Goal: Contribute content: Contribute content

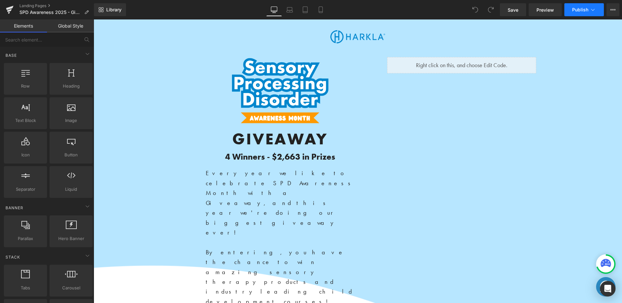
click at [572, 13] on button "Publish" at bounding box center [585, 9] width 40 height 13
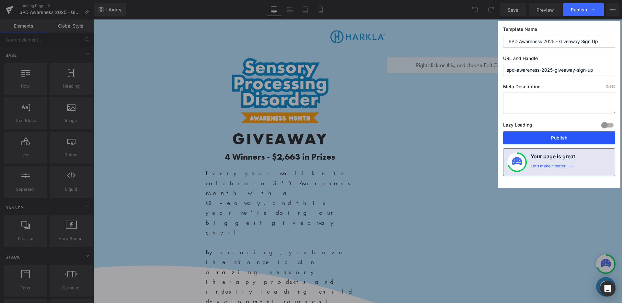
click at [533, 135] on button "Publish" at bounding box center [559, 137] width 112 height 13
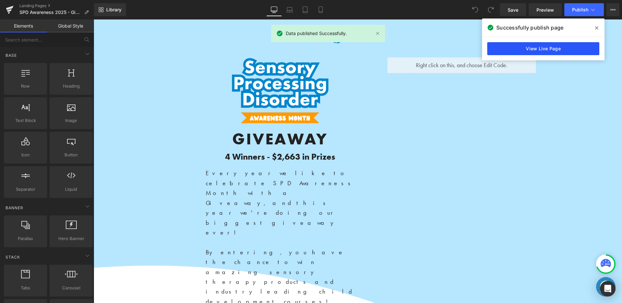
click at [516, 52] on link "View Live Page" at bounding box center [543, 48] width 112 height 13
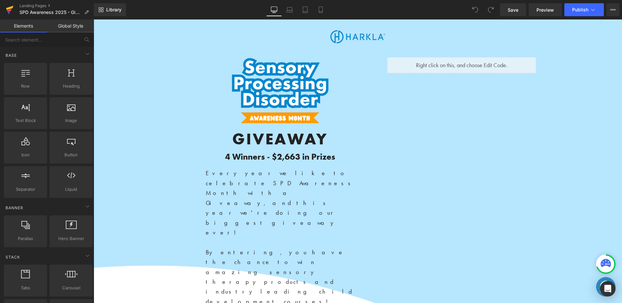
click at [10, 9] on icon at bounding box center [10, 10] width 8 height 16
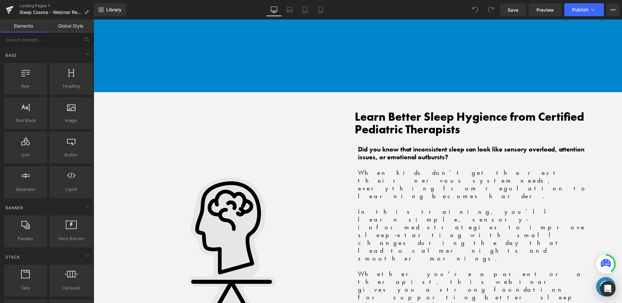
scroll to position [924, 0]
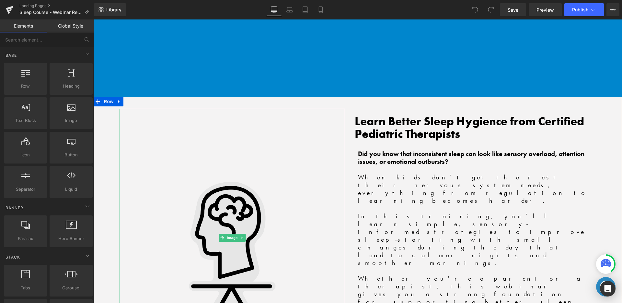
click at [248, 198] on img at bounding box center [232, 238] width 180 height 258
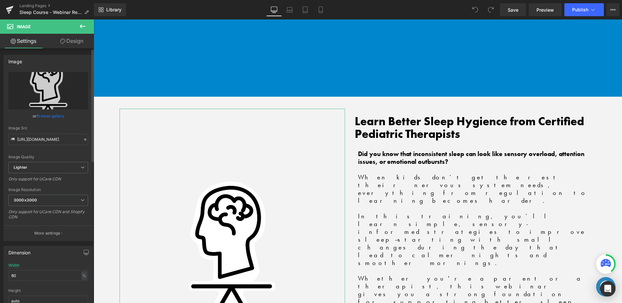
click at [49, 116] on link "Browse gallery" at bounding box center [51, 115] width 28 height 11
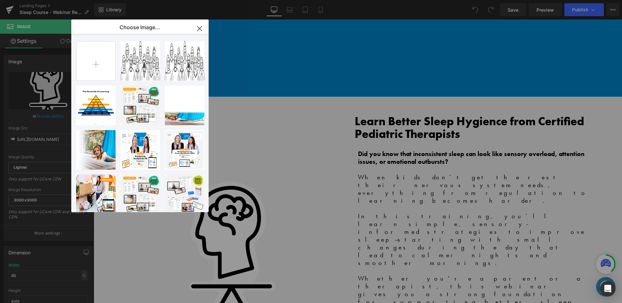
type input "C:\fakepath\Untitled design (1).png"
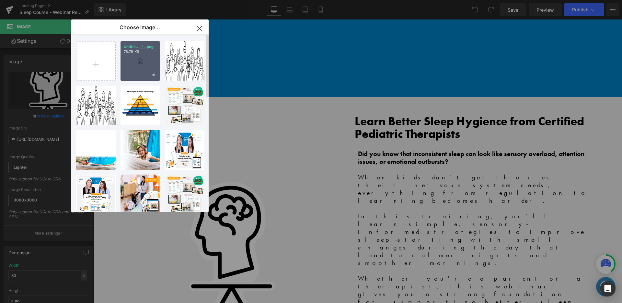
click at [143, 60] on div "Untitle... _1_.png 78.79 KB" at bounding box center [141, 61] width 40 height 40
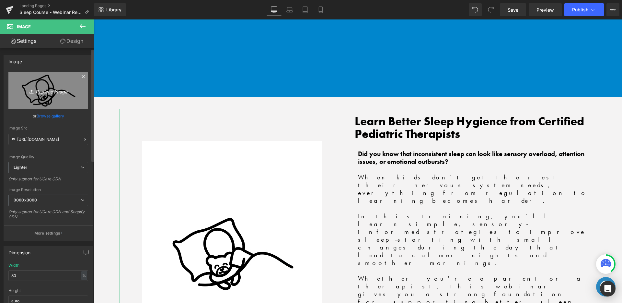
click at [66, 92] on icon "Replace Image" at bounding box center [48, 91] width 52 height 8
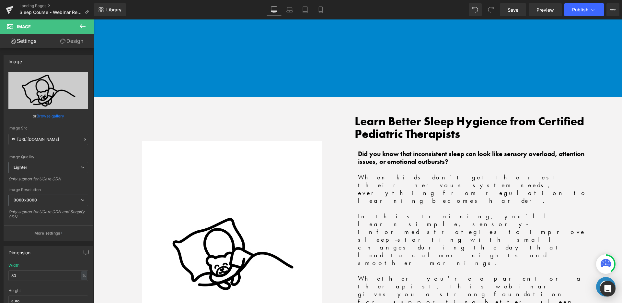
type input "C:\fakepath\Untitled design (2).png"
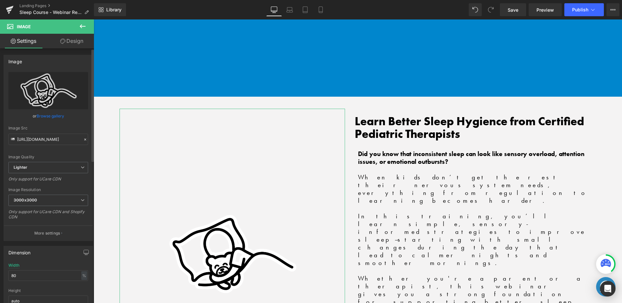
click at [56, 117] on link "Browse gallery" at bounding box center [51, 115] width 28 height 11
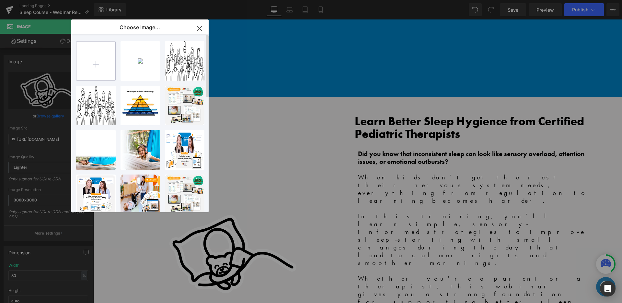
click at [96, 64] on input "file" at bounding box center [95, 60] width 39 height 39
type input "C:\fakepath\Untitled design (3).png"
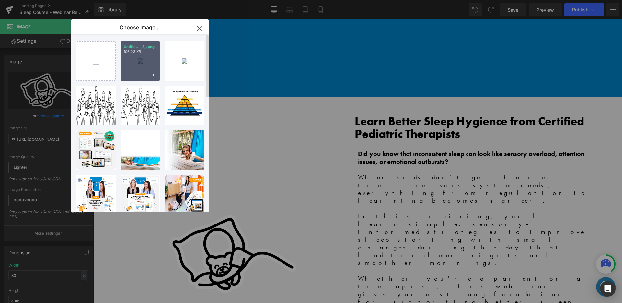
click at [142, 53] on p "106.03 KB" at bounding box center [140, 51] width 33 height 5
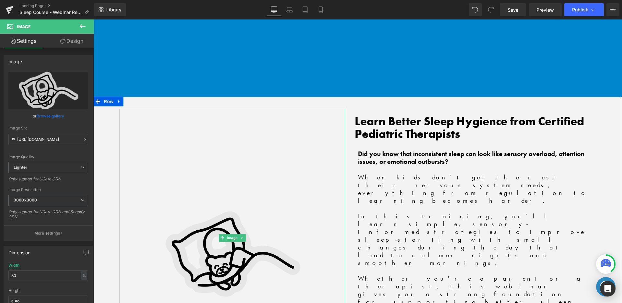
click at [228, 179] on img at bounding box center [232, 238] width 180 height 258
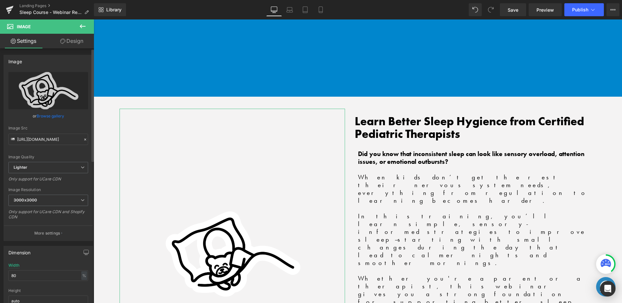
click at [53, 117] on link "Browse gallery" at bounding box center [51, 115] width 28 height 11
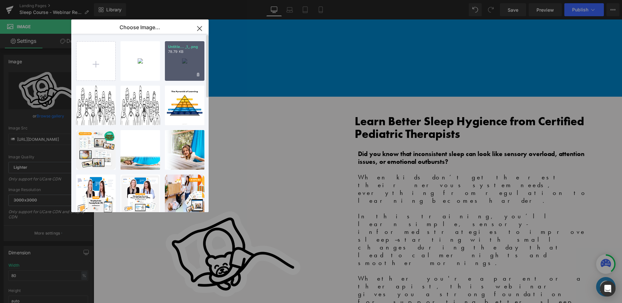
click at [191, 72] on div "Untitle... _1_.png 78.79 KB" at bounding box center [185, 61] width 40 height 40
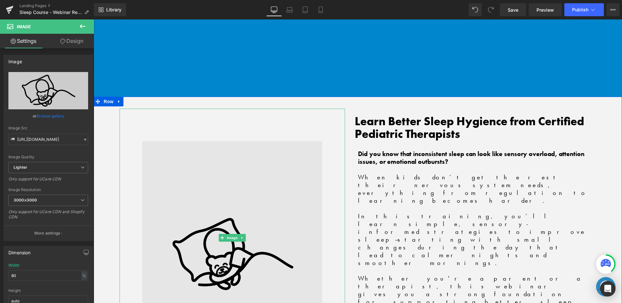
click at [209, 112] on img at bounding box center [232, 238] width 180 height 258
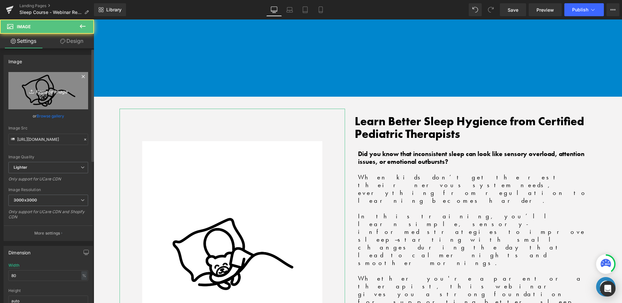
click at [68, 95] on link "Replace Image" at bounding box center [48, 90] width 80 height 37
type input "C:\fakepath\Untitled design (2).png"
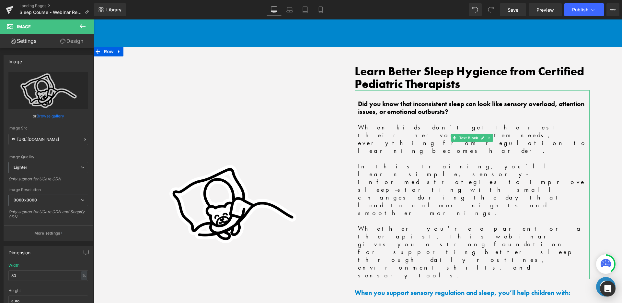
scroll to position [981, 0]
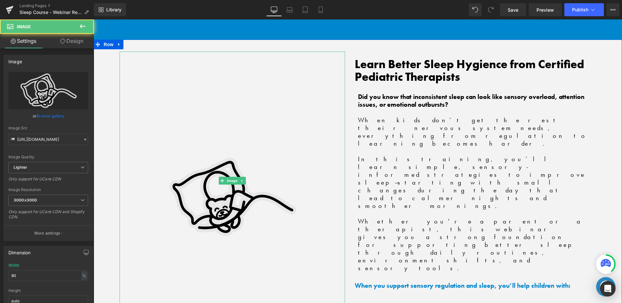
click at [209, 122] on img at bounding box center [232, 181] width 180 height 258
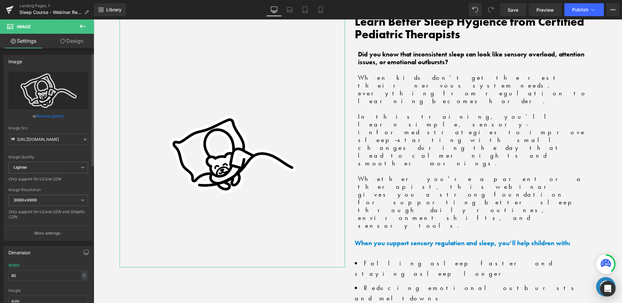
scroll to position [14, 0]
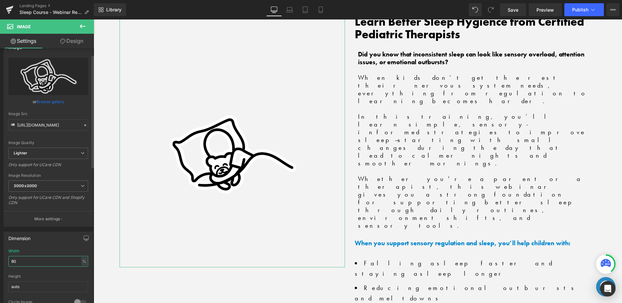
click at [43, 260] on input "80" at bounding box center [48, 261] width 80 height 11
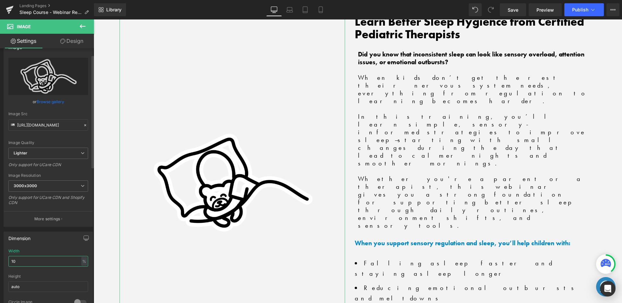
type input "1"
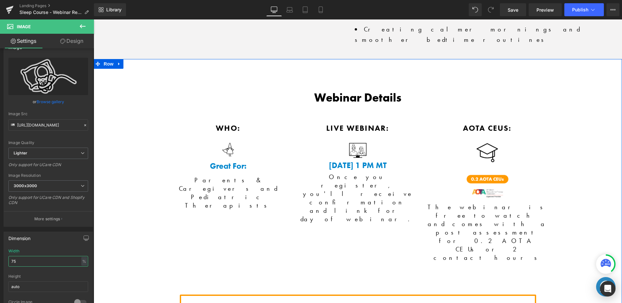
scroll to position [1391, 0]
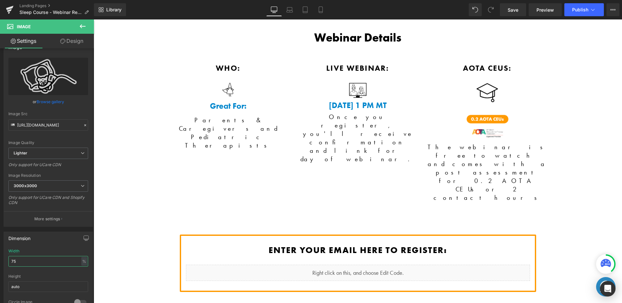
type input "75"
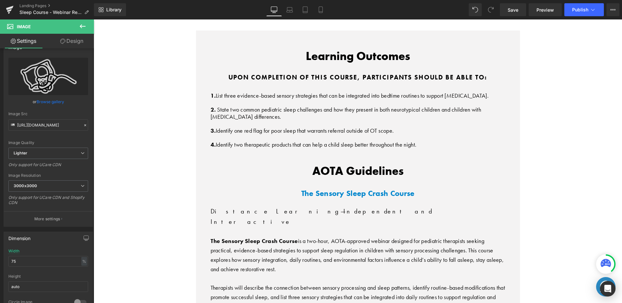
scroll to position [2316, 0]
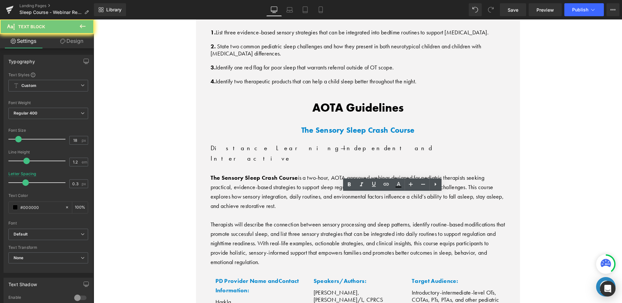
drag, startPoint x: 297, startPoint y: 203, endPoint x: 310, endPoint y: 203, distance: 13.0
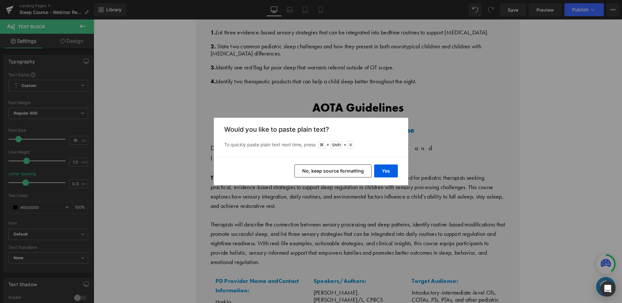
click at [365, 167] on button "No, keep source formatting" at bounding box center [333, 170] width 77 height 13
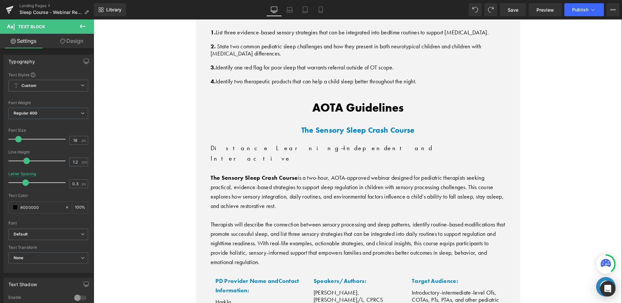
drag, startPoint x: 296, startPoint y: 204, endPoint x: 310, endPoint y: 203, distance: 14.3
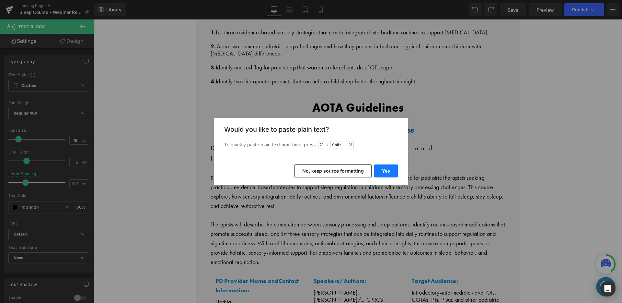
click at [377, 168] on button "Yes" at bounding box center [386, 170] width 24 height 13
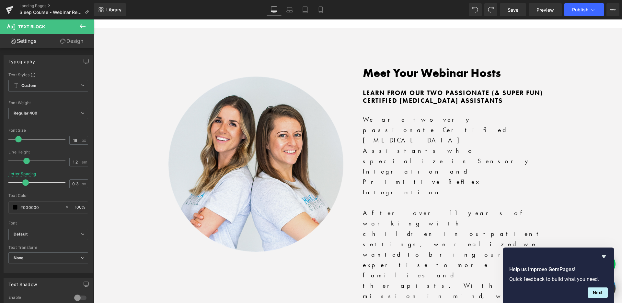
scroll to position [1177, 0]
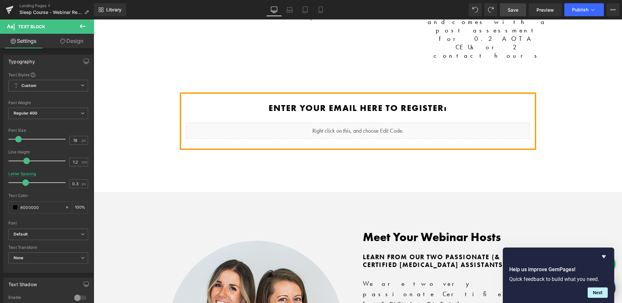
click at [510, 9] on span "Save" at bounding box center [513, 9] width 11 height 7
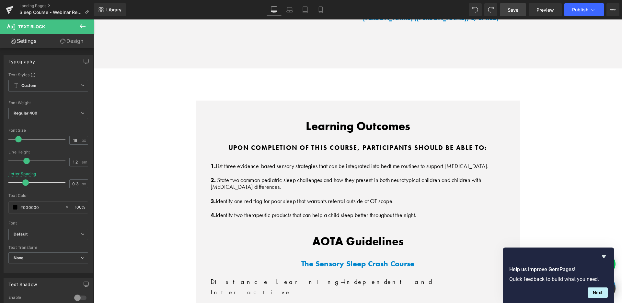
scroll to position [1844, 0]
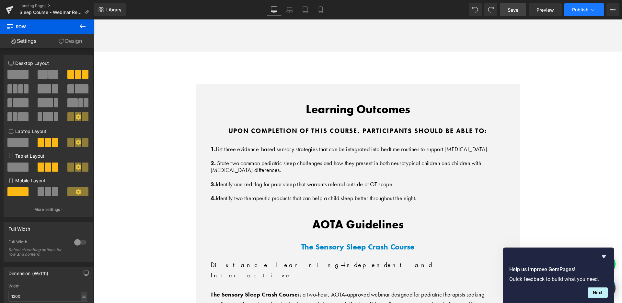
click at [576, 10] on span "Publish" at bounding box center [580, 9] width 16 height 5
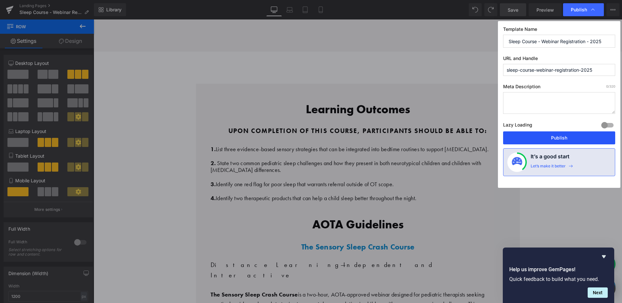
click at [538, 133] on button "Publish" at bounding box center [559, 137] width 112 height 13
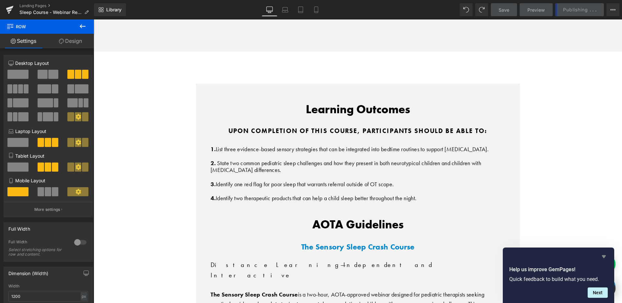
click at [603, 255] on icon "Hide survey" at bounding box center [604, 256] width 4 height 3
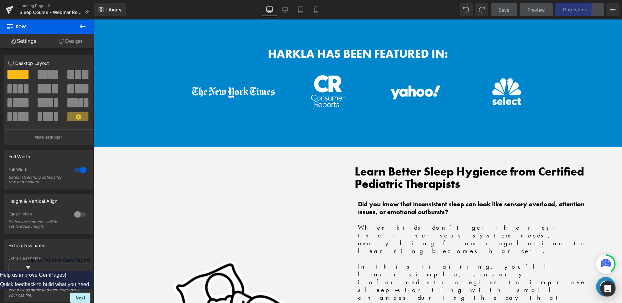
scroll to position [412, 0]
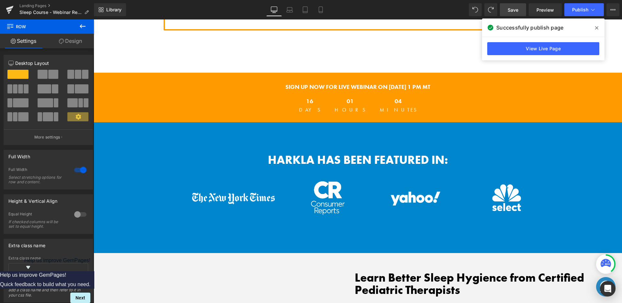
click at [596, 24] on span at bounding box center [597, 28] width 10 height 10
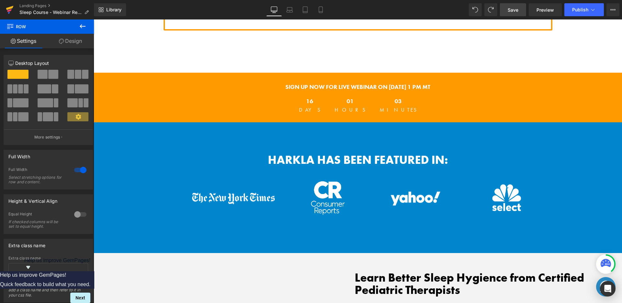
click at [9, 8] on icon at bounding box center [9, 8] width 7 height 4
